Goal: Transaction & Acquisition: Book appointment/travel/reservation

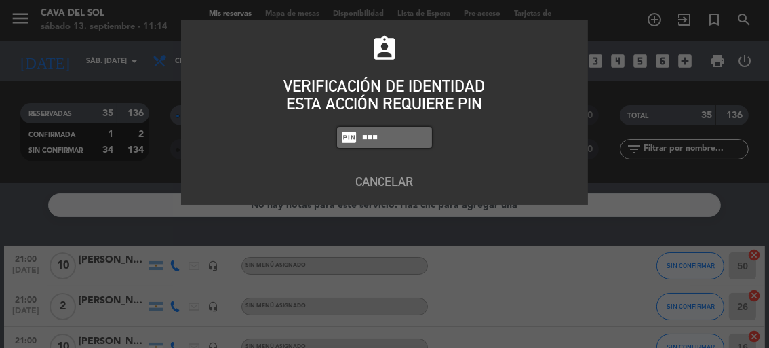
type input "6235"
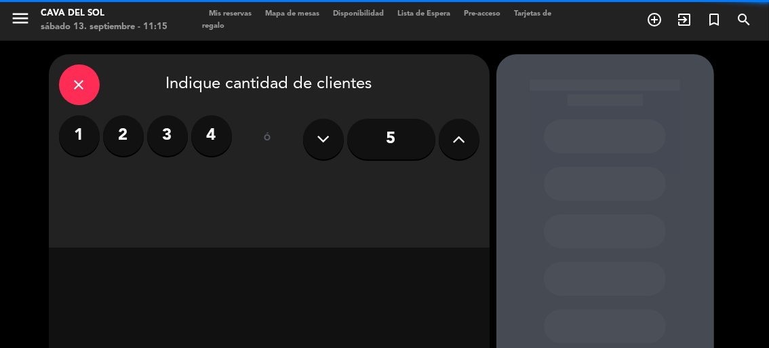
click at [131, 139] on label "2" at bounding box center [123, 135] width 41 height 41
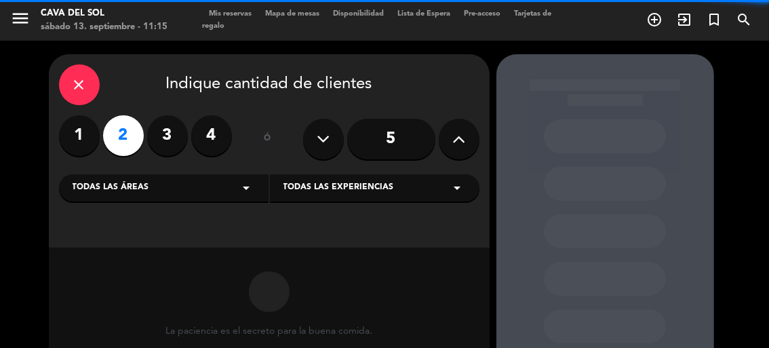
scroll to position [178, 0]
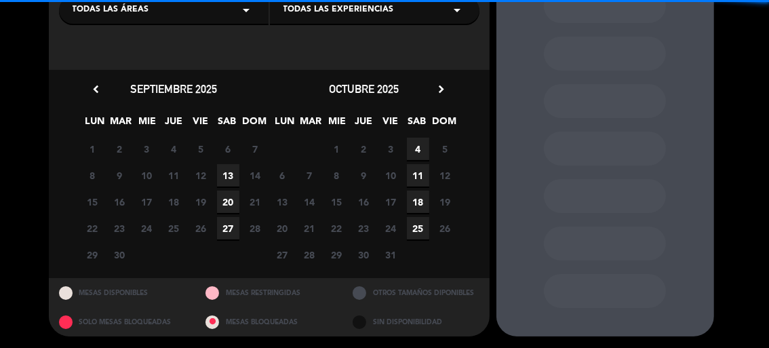
click at [227, 175] on span "13" at bounding box center [228, 175] width 22 height 22
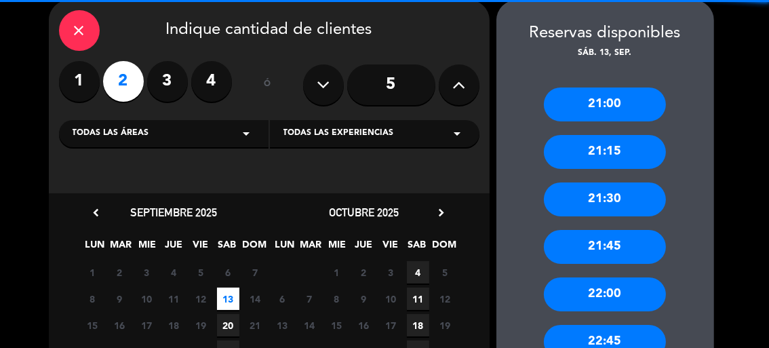
click at [641, 195] on div "21:30" at bounding box center [605, 199] width 122 height 34
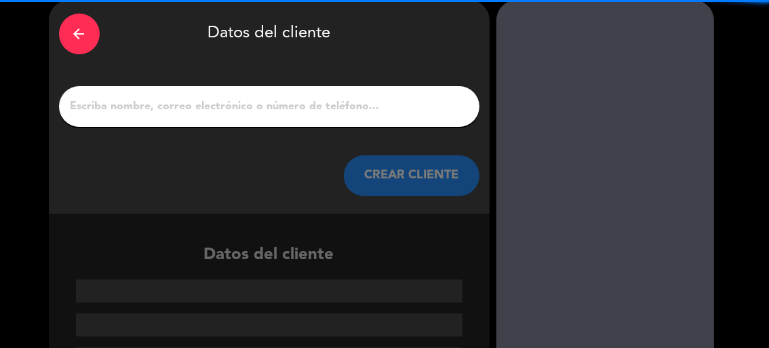
click at [322, 98] on input "1" at bounding box center [269, 106] width 400 height 19
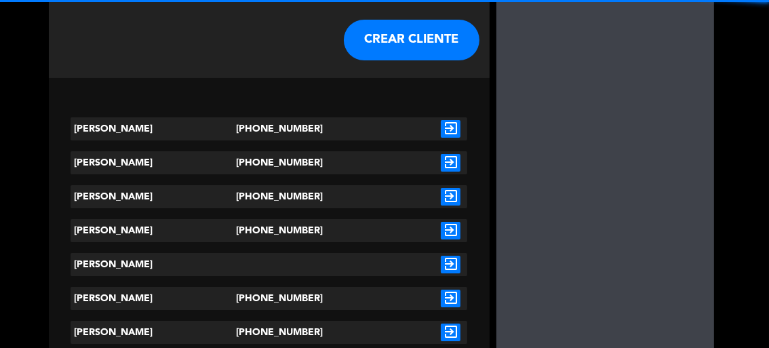
scroll to position [258, 0]
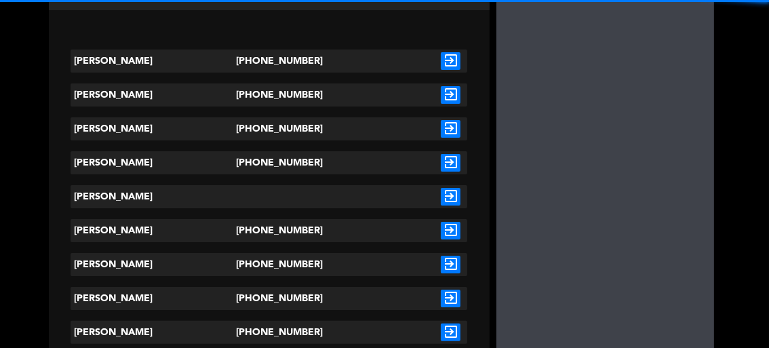
type input "[PERSON_NAME]"
click at [450, 93] on icon "exit_to_app" at bounding box center [451, 95] width 20 height 18
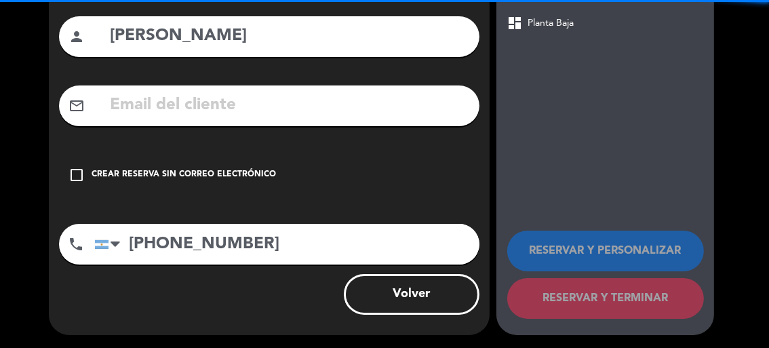
click at [78, 169] on icon "check_box_outline_blank" at bounding box center [77, 175] width 16 height 16
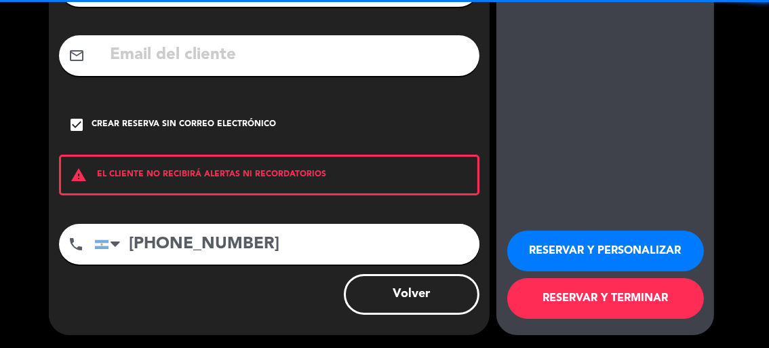
click at [618, 298] on button "RESERVAR Y TERMINAR" at bounding box center [605, 298] width 197 height 41
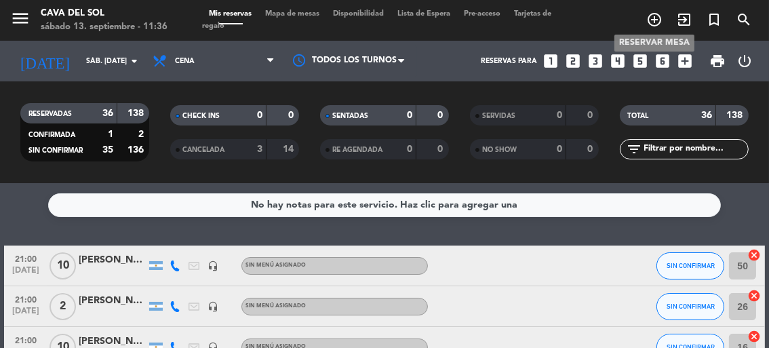
click at [658, 14] on icon "add_circle_outline" at bounding box center [654, 20] width 16 height 16
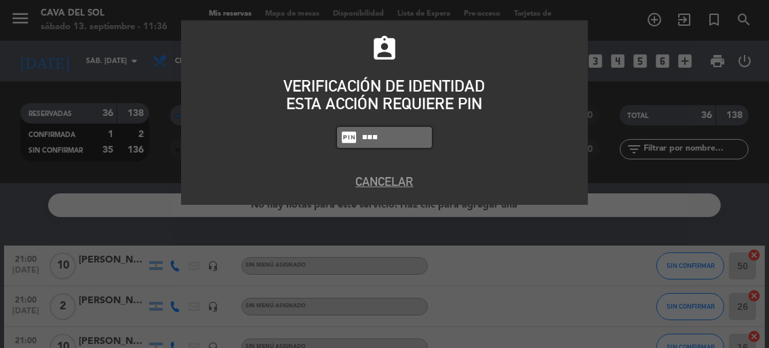
type input "6235"
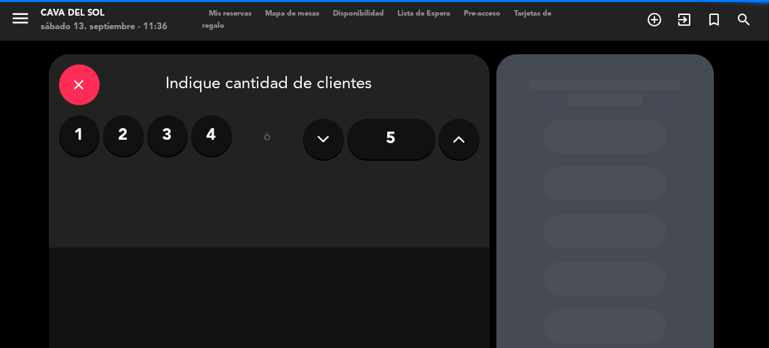
click at [230, 129] on label "4" at bounding box center [211, 135] width 41 height 41
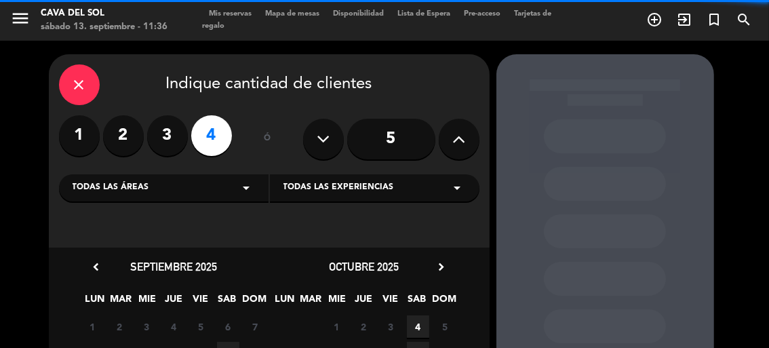
scroll to position [178, 0]
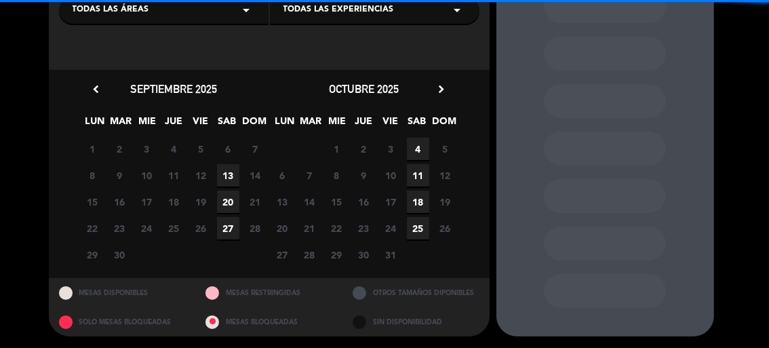
click at [231, 178] on span "13" at bounding box center [228, 175] width 22 height 22
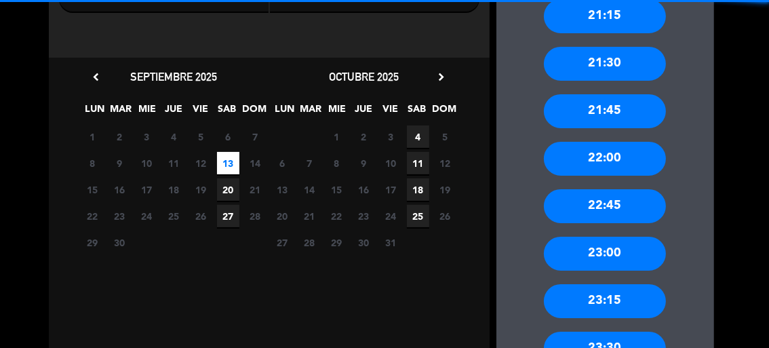
scroll to position [258, 0]
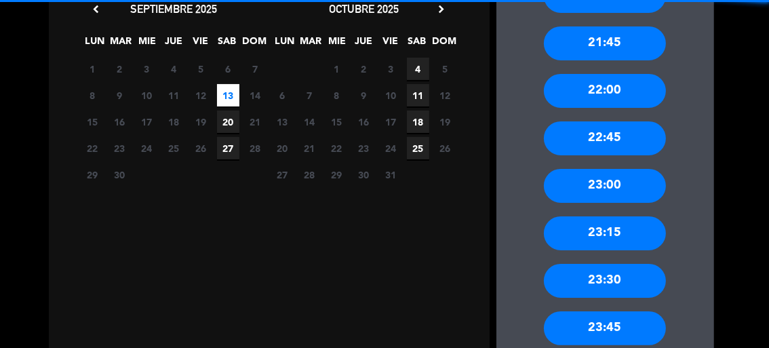
click at [590, 192] on div "23:00" at bounding box center [605, 186] width 122 height 34
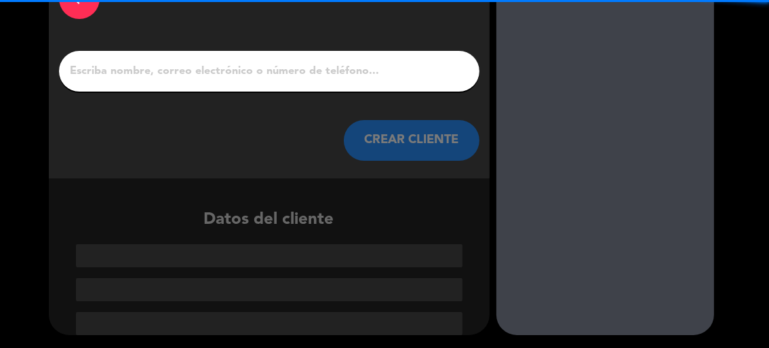
drag, startPoint x: 267, startPoint y: 72, endPoint x: 262, endPoint y: 83, distance: 12.5
click at [266, 74] on input "1" at bounding box center [269, 71] width 400 height 19
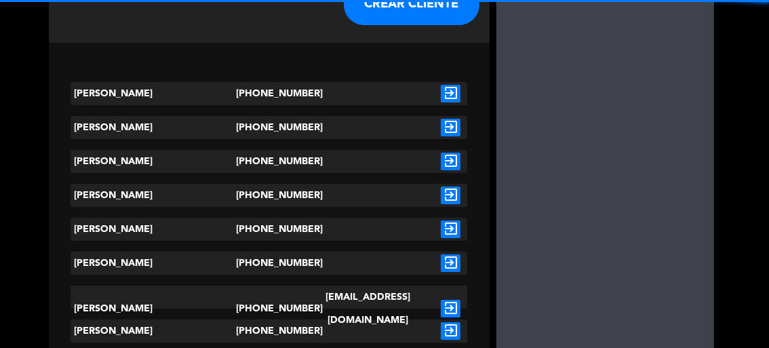
scroll to position [293, 0]
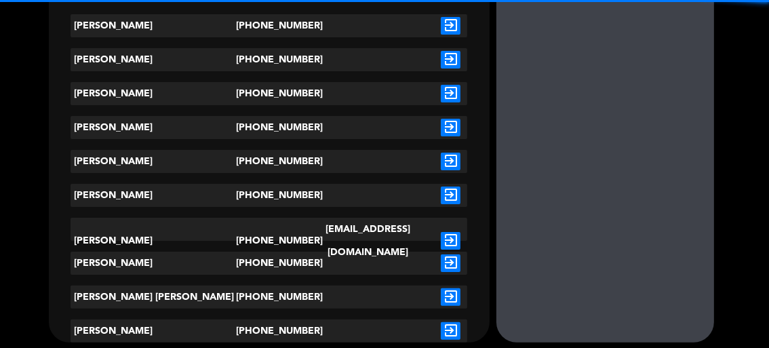
type input "[PERSON_NAME]"
click at [444, 270] on icon "exit_to_app" at bounding box center [451, 263] width 20 height 18
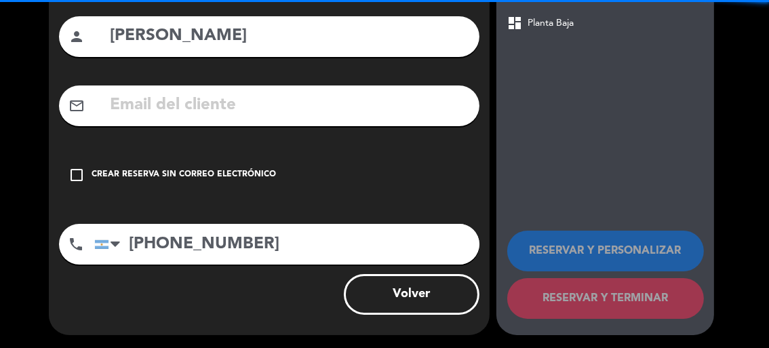
drag, startPoint x: 267, startPoint y: 252, endPoint x: 92, endPoint y: 233, distance: 176.7
click at [92, 233] on div "phone [GEOGRAPHIC_DATA] +1 [GEOGRAPHIC_DATA] +44 [GEOGRAPHIC_DATA] ([GEOGRAPHIC…" at bounding box center [269, 244] width 420 height 41
type input "3413427081"
click at [82, 175] on icon "check_box_outline_blank" at bounding box center [77, 175] width 16 height 16
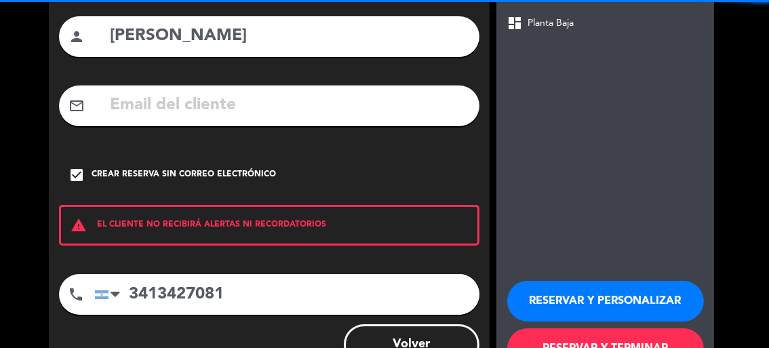
scroll to position [174, 0]
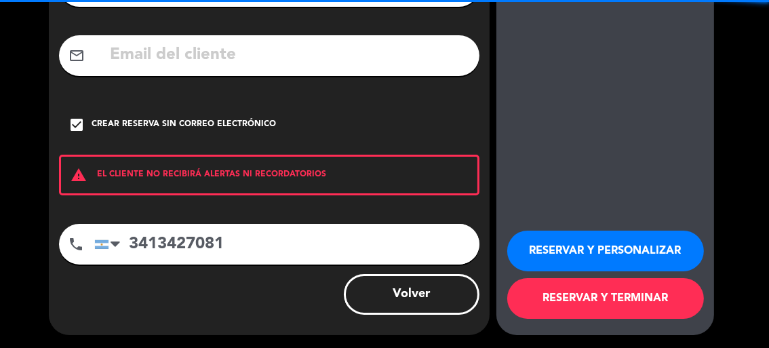
click at [563, 303] on button "RESERVAR Y TERMINAR" at bounding box center [605, 298] width 197 height 41
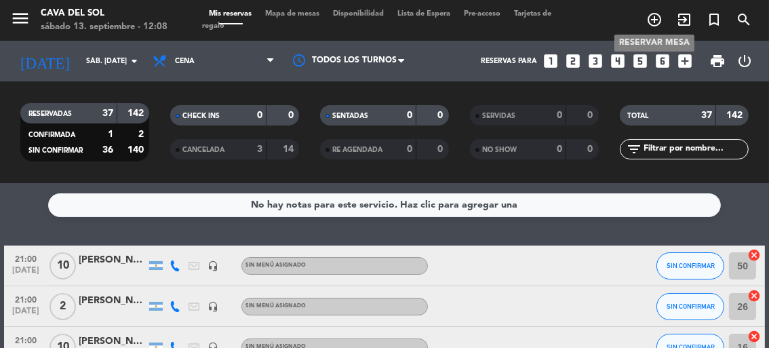
click at [660, 19] on icon "add_circle_outline" at bounding box center [654, 20] width 16 height 16
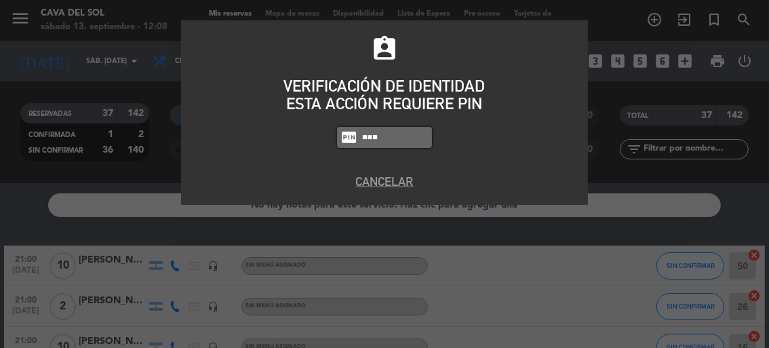
type input "6235"
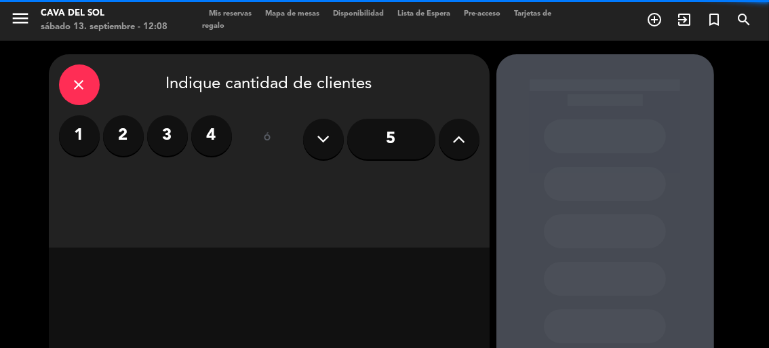
click at [210, 142] on label "4" at bounding box center [211, 135] width 41 height 41
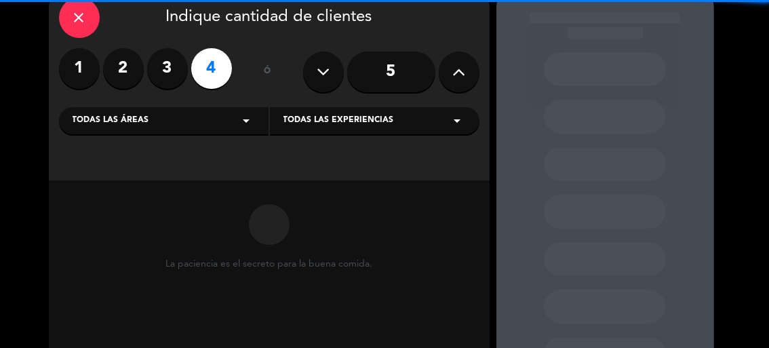
scroll to position [135, 0]
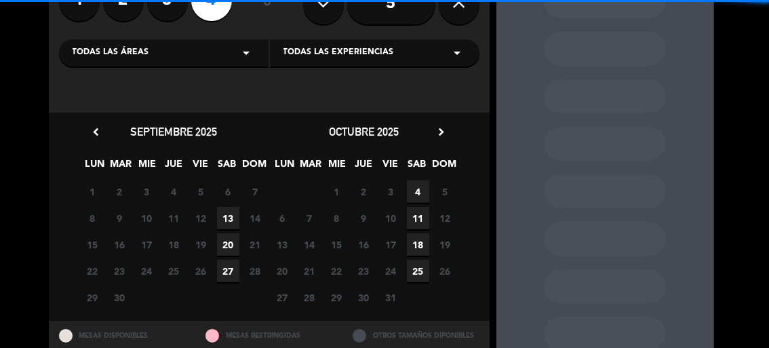
click at [224, 212] on span "13" at bounding box center [228, 218] width 22 height 22
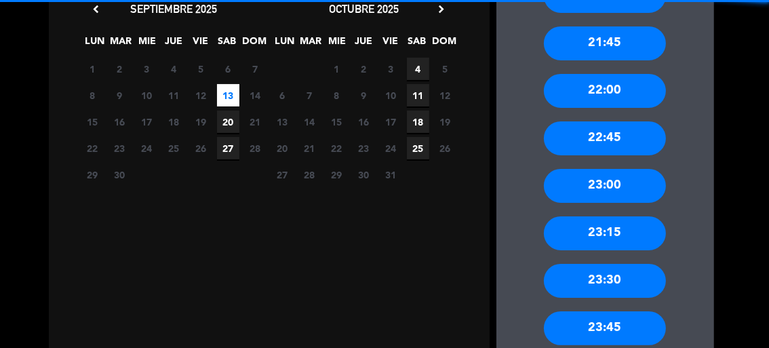
scroll to position [190, 0]
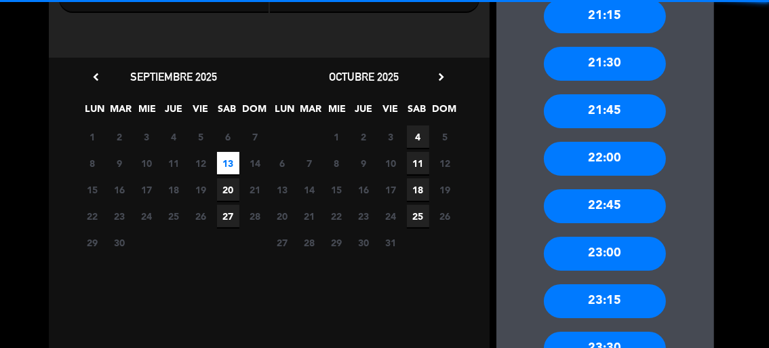
click at [590, 168] on div "22:00" at bounding box center [605, 159] width 122 height 34
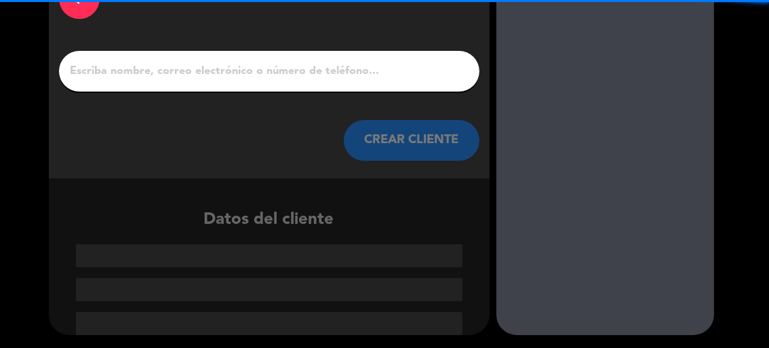
click at [254, 75] on input "1" at bounding box center [269, 71] width 400 height 19
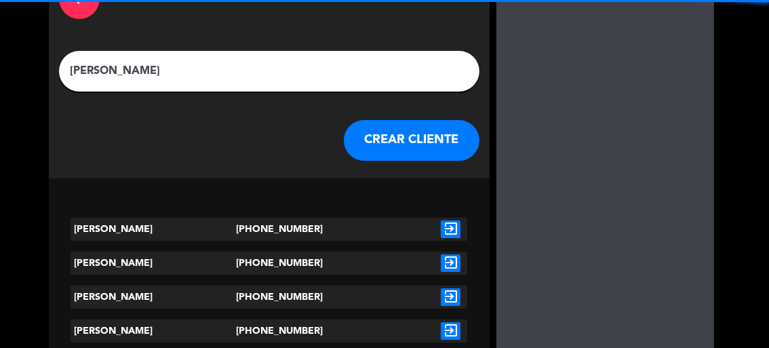
scroll to position [58, 0]
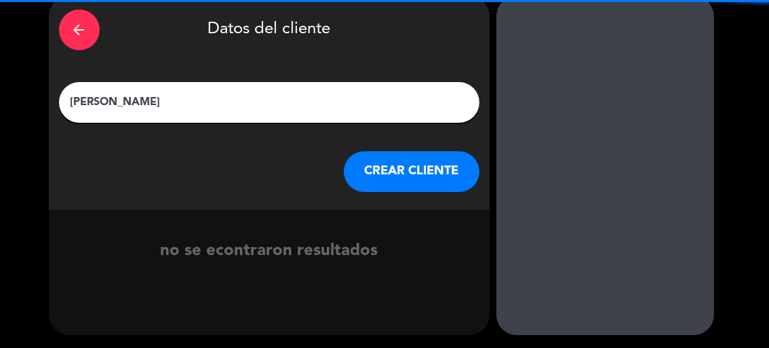
type input "[PERSON_NAME]"
click at [359, 175] on button "CREAR CLIENTE" at bounding box center [412, 171] width 136 height 41
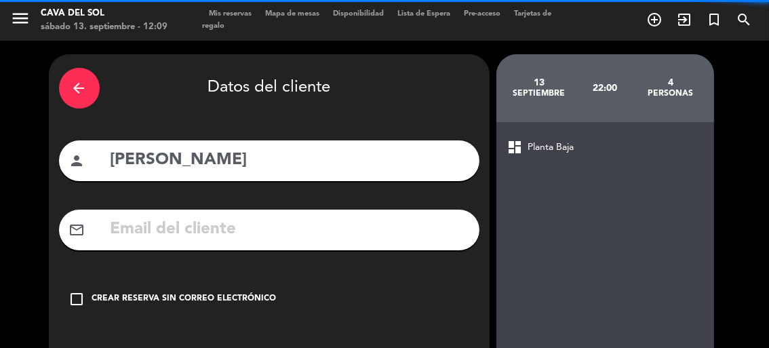
click at [77, 286] on div "check_box_outline_blank Crear reserva sin correo electrónico" at bounding box center [269, 299] width 420 height 41
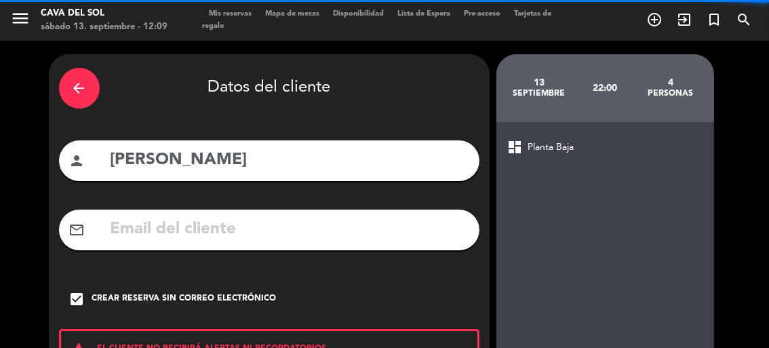
click at [77, 292] on icon "check_box" at bounding box center [77, 299] width 16 height 16
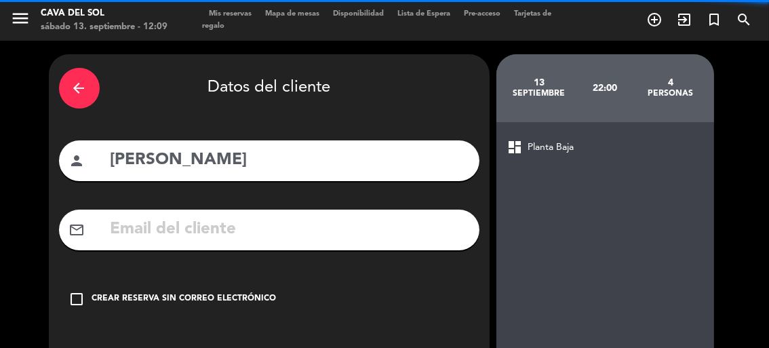
click at [80, 296] on icon "check_box_outline_blank" at bounding box center [77, 299] width 16 height 16
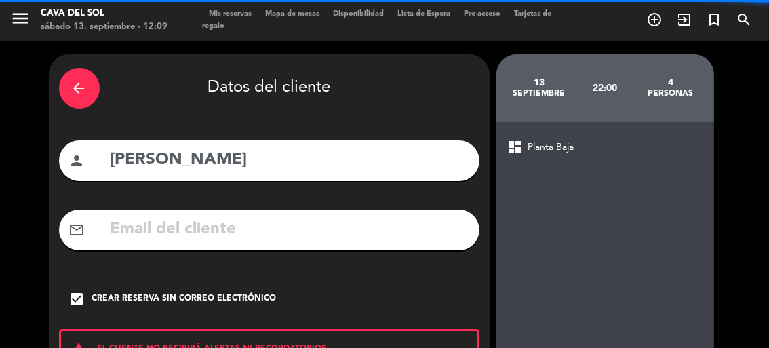
scroll to position [174, 0]
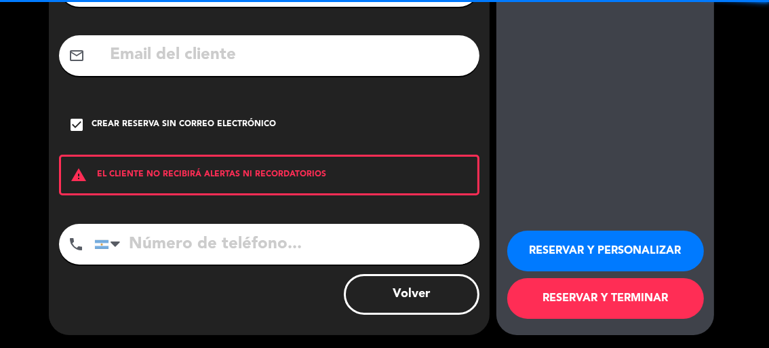
click at [151, 235] on input "tel" at bounding box center [286, 244] width 385 height 41
type input "3414022826"
click at [582, 301] on button "RESERVAR Y TERMINAR" at bounding box center [605, 298] width 197 height 41
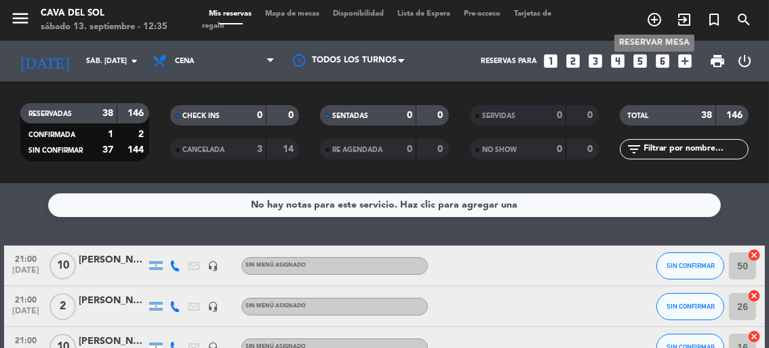
click at [650, 24] on icon "add_circle_outline" at bounding box center [654, 20] width 16 height 16
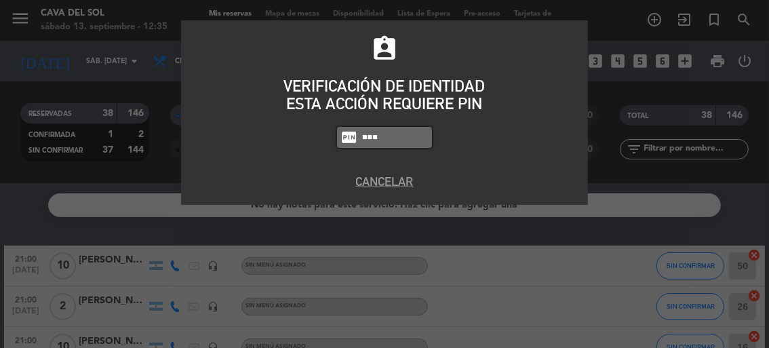
type input "6235"
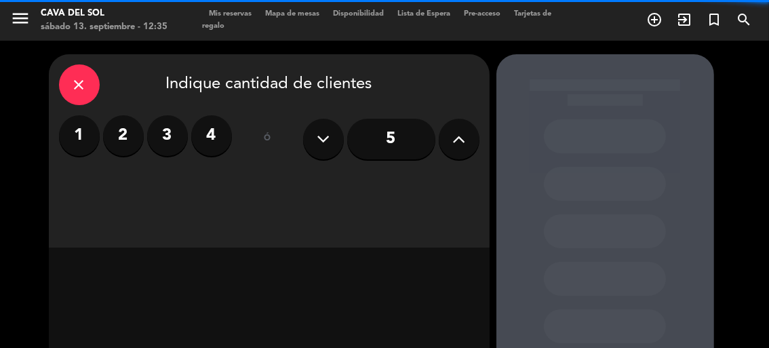
click at [201, 133] on label "4" at bounding box center [211, 135] width 41 height 41
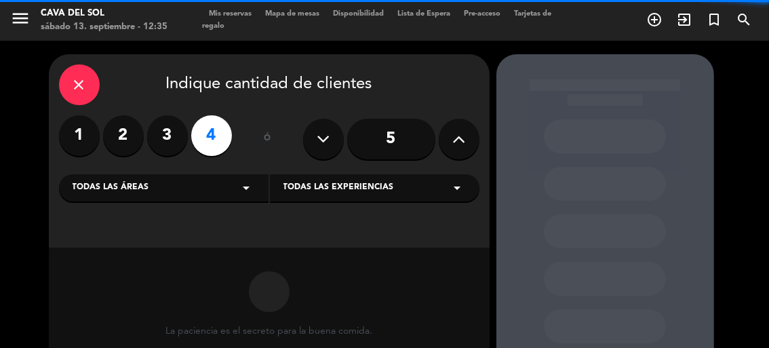
scroll to position [178, 0]
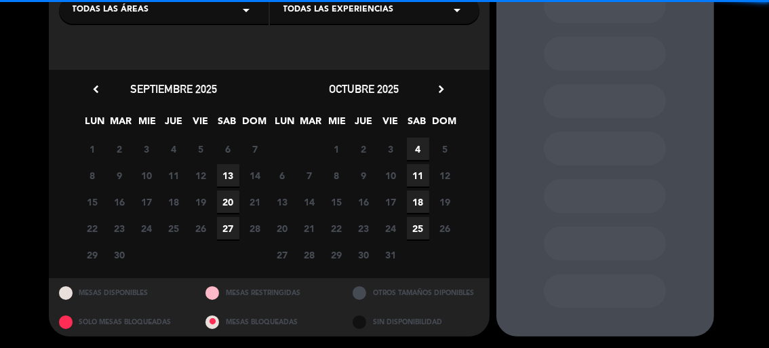
click at [230, 178] on span "13" at bounding box center [228, 175] width 22 height 22
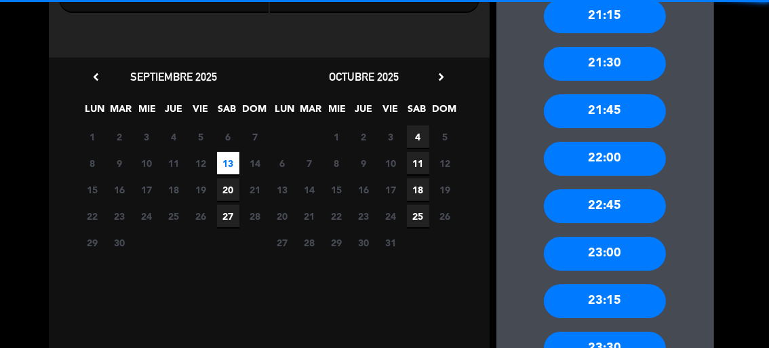
scroll to position [258, 0]
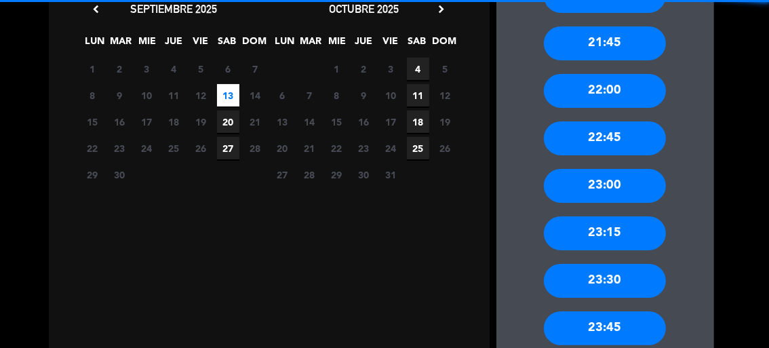
click at [615, 93] on div "22:00" at bounding box center [605, 91] width 122 height 34
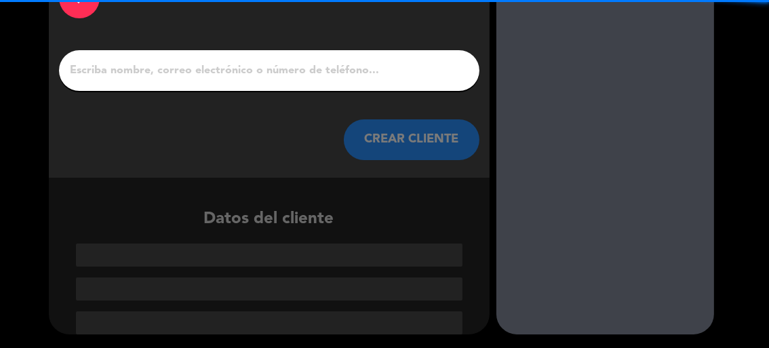
scroll to position [89, 0]
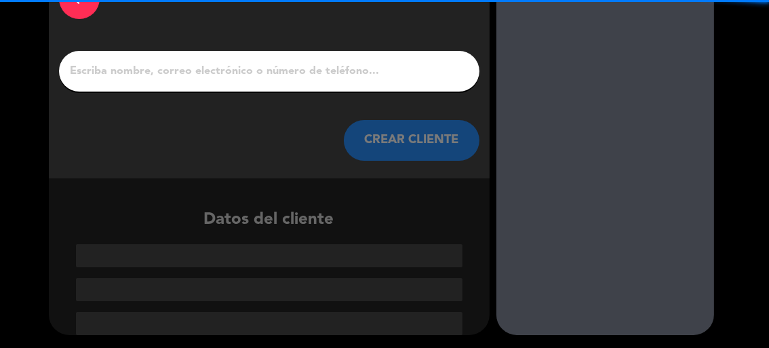
click at [277, 70] on input "1" at bounding box center [269, 71] width 400 height 19
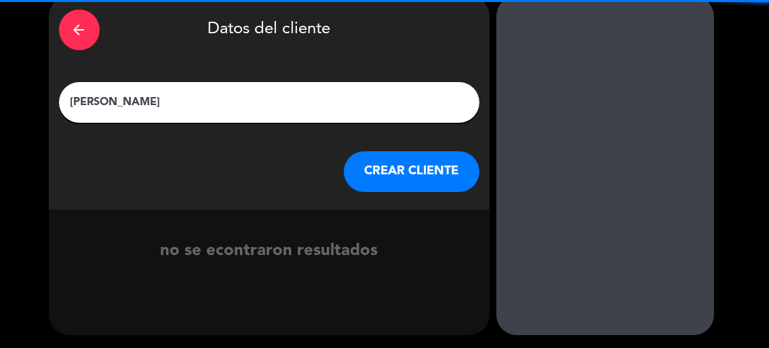
type input "[PERSON_NAME]"
click at [373, 162] on button "CREAR CLIENTE" at bounding box center [412, 171] width 136 height 41
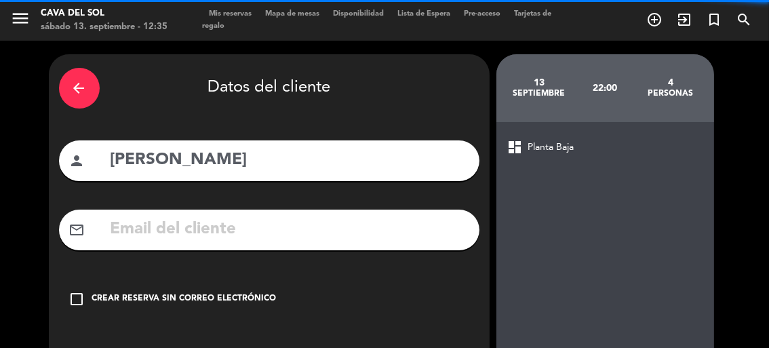
scroll to position [67, 0]
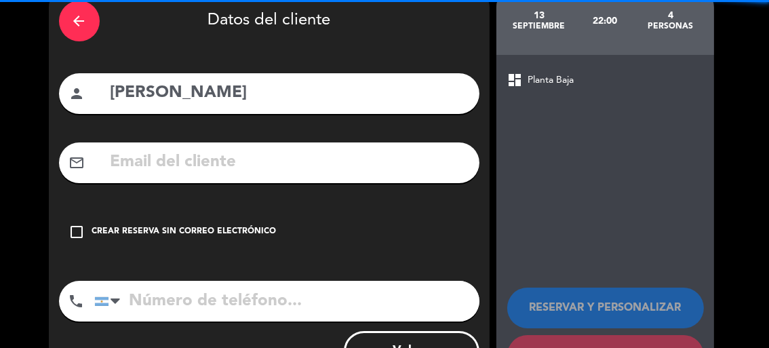
drag, startPoint x: 75, startPoint y: 239, endPoint x: 102, endPoint y: 258, distance: 33.3
click at [75, 239] on div "check_box_outline_blank Crear reserva sin correo electrónico" at bounding box center [269, 231] width 420 height 41
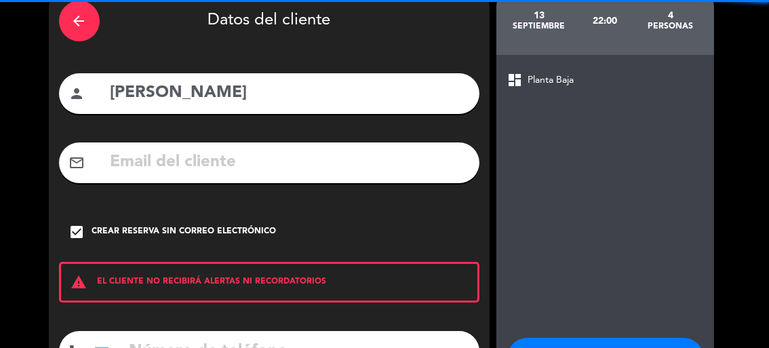
drag, startPoint x: 162, startPoint y: 340, endPoint x: 170, endPoint y: 342, distance: 8.6
click at [168, 342] on input "tel" at bounding box center [286, 351] width 385 height 41
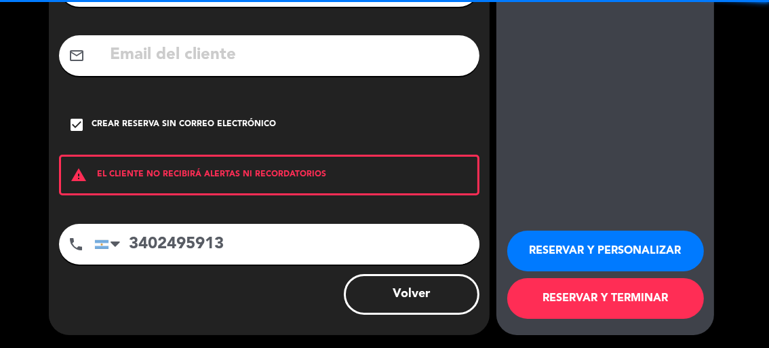
type input "3402495913"
click at [607, 291] on button "RESERVAR Y TERMINAR" at bounding box center [605, 298] width 197 height 41
